Goal: Task Accomplishment & Management: Complete application form

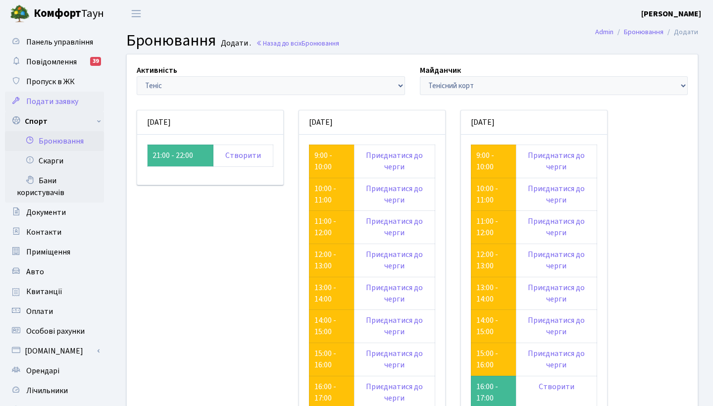
click at [65, 100] on span "Подати заявку" at bounding box center [52, 101] width 52 height 11
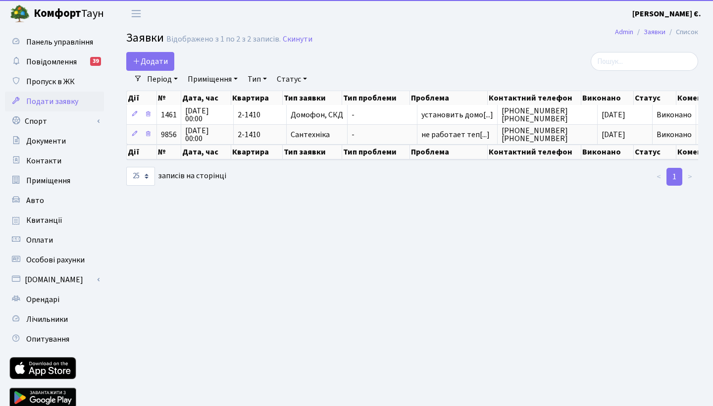
select select "25"
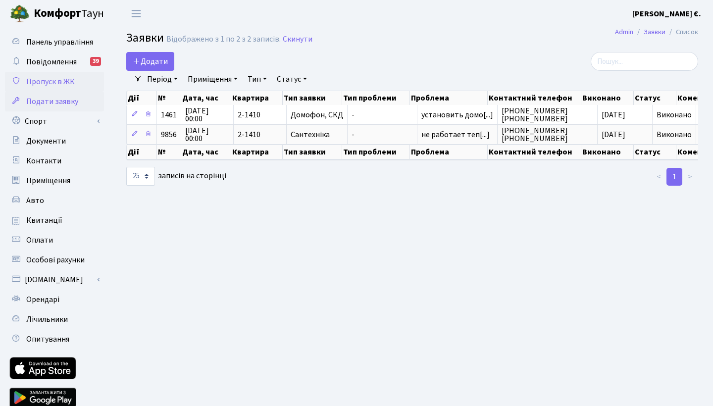
click at [72, 86] on span "Пропуск в ЖК" at bounding box center [50, 81] width 49 height 11
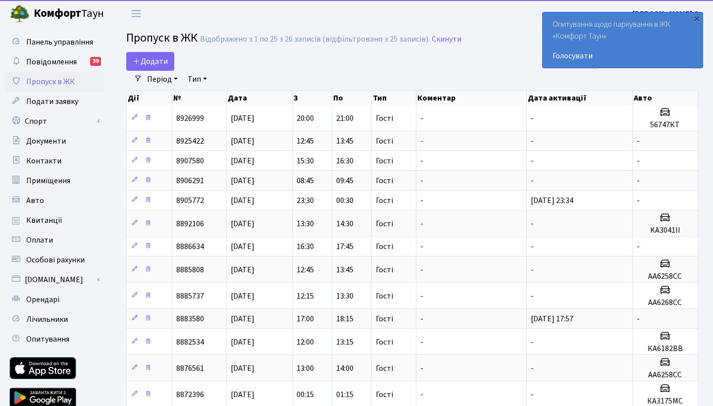
select select "25"
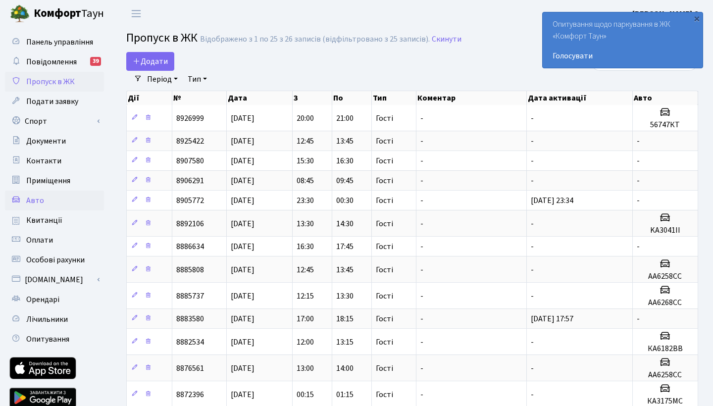
click at [29, 197] on span "Авто" at bounding box center [35, 200] width 18 height 11
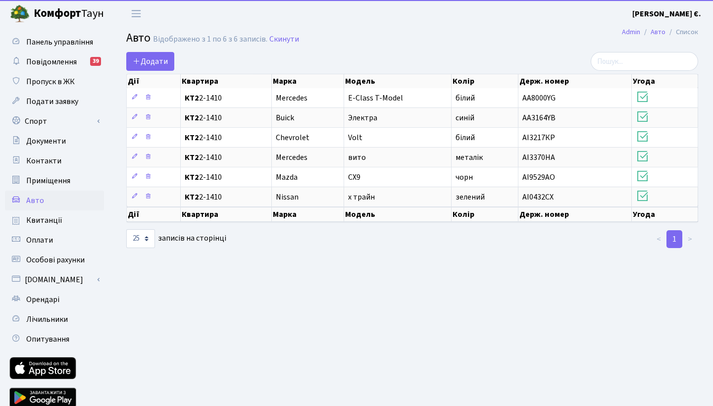
select select "25"
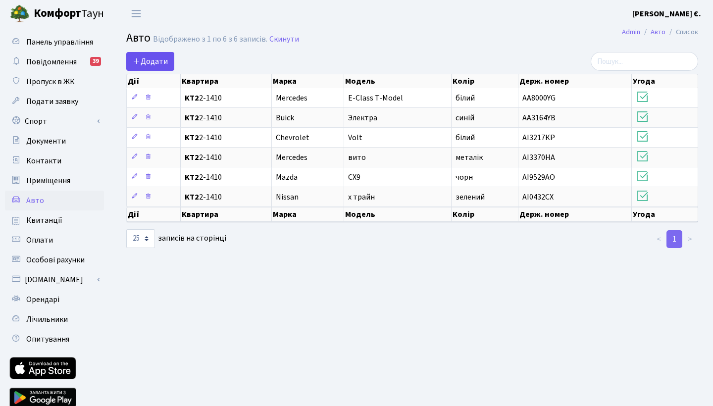
click at [152, 60] on span "Додати" at bounding box center [150, 61] width 35 height 11
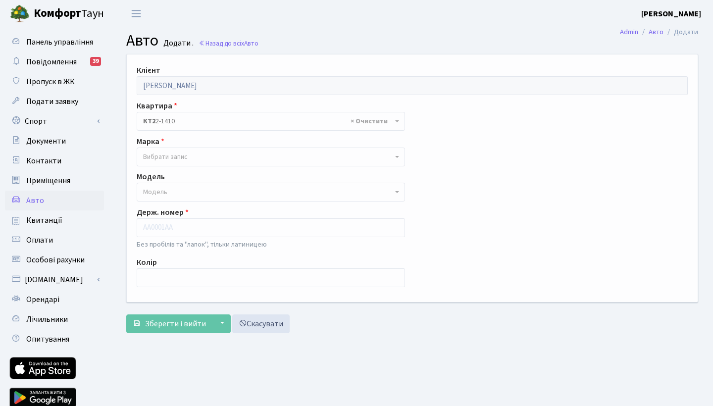
click at [189, 156] on span "Вибрати запис" at bounding box center [268, 157] width 250 height 10
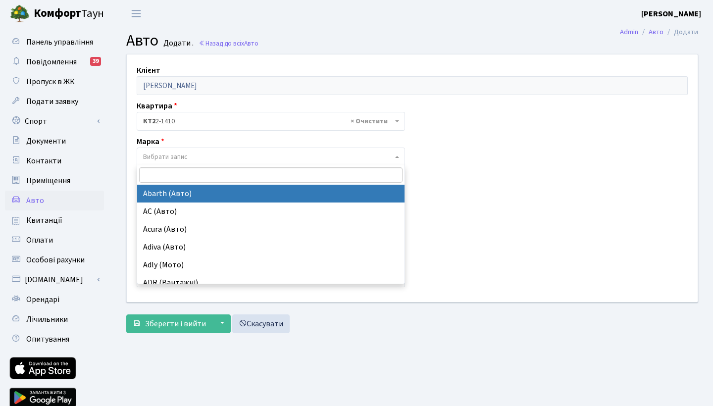
type input "і"
type input "sko"
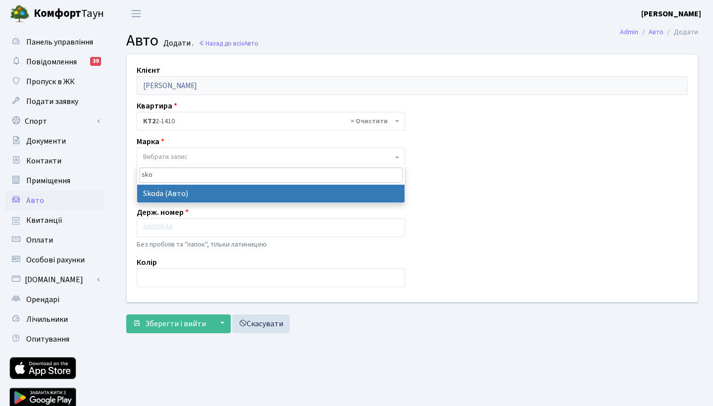
select select "121"
select select
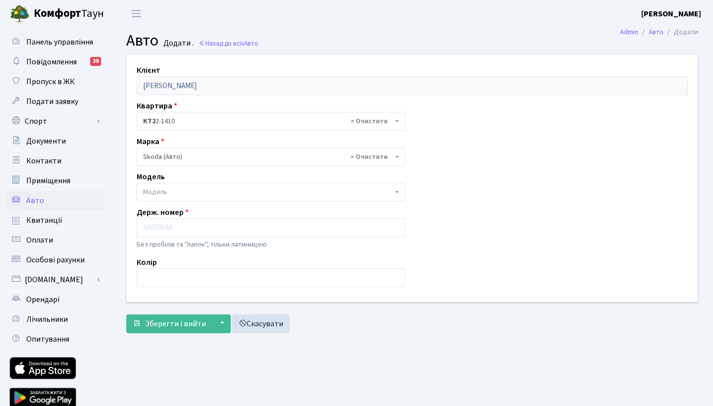
click at [160, 192] on span "Модель" at bounding box center [155, 192] width 24 height 10
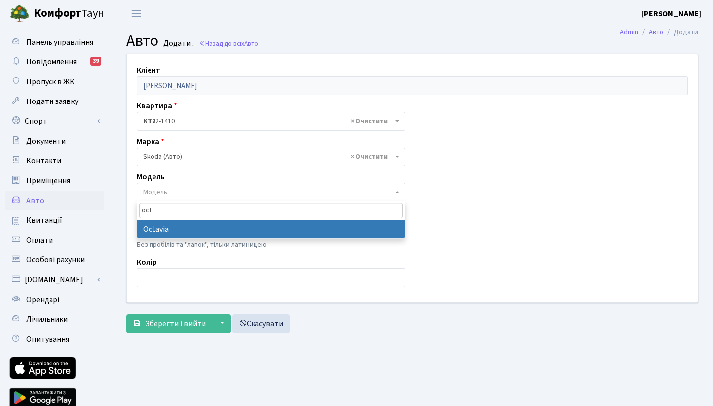
type input "oct"
select select "2142"
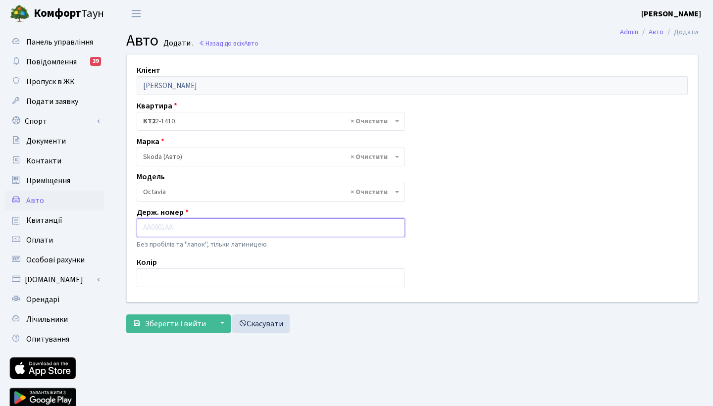
click at [175, 225] on input "text" at bounding box center [271, 227] width 268 height 19
type input "56747КТ"
click at [169, 271] on input "text" at bounding box center [271, 277] width 268 height 19
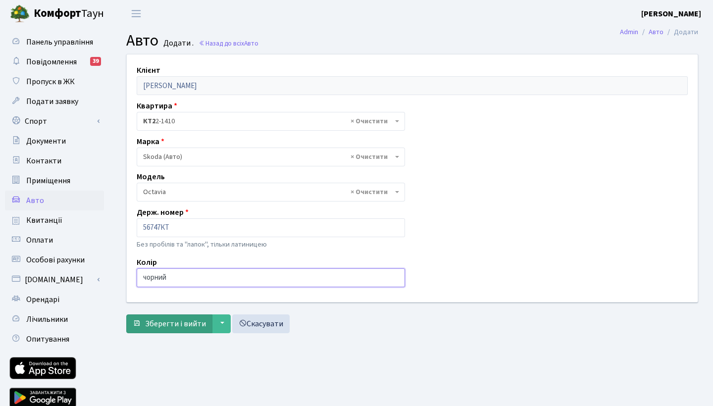
type input "чорний"
click at [169, 326] on span "Зберегти і вийти" at bounding box center [175, 323] width 61 height 11
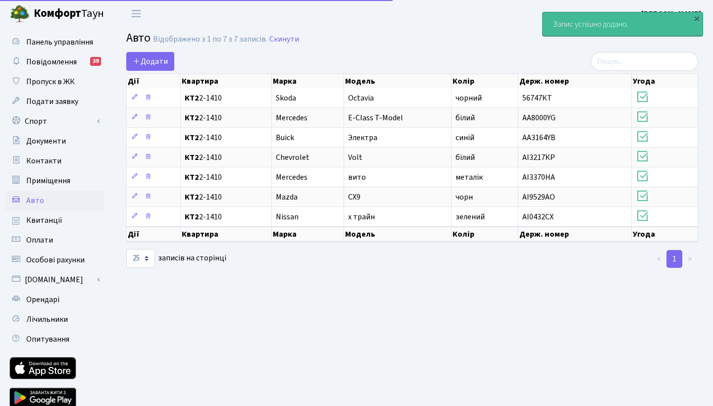
select select "25"
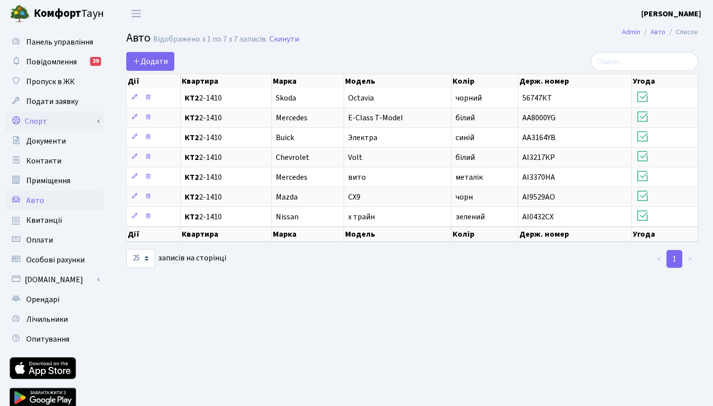
click at [47, 121] on link "Спорт" at bounding box center [54, 121] width 99 height 20
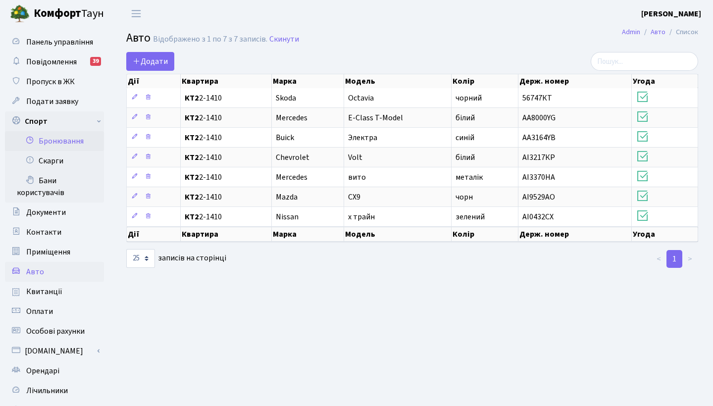
click at [61, 140] on link "Бронювання" at bounding box center [54, 141] width 99 height 20
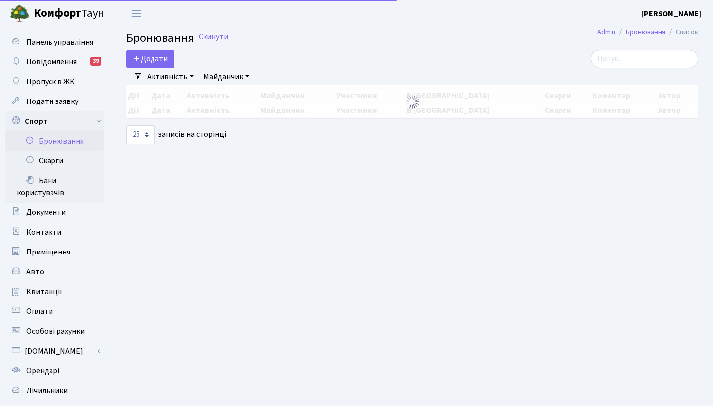
select select "25"
click at [162, 56] on button "Додати" at bounding box center [150, 59] width 48 height 19
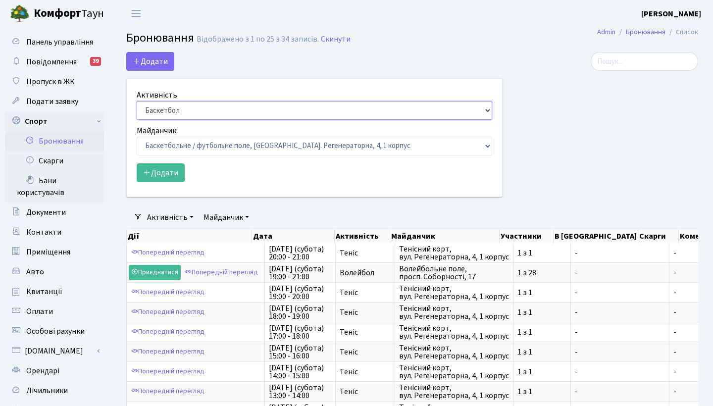
select select "1"
click at [159, 169] on button "Додати" at bounding box center [161, 172] width 48 height 19
